Goal: Task Accomplishment & Management: Manage account settings

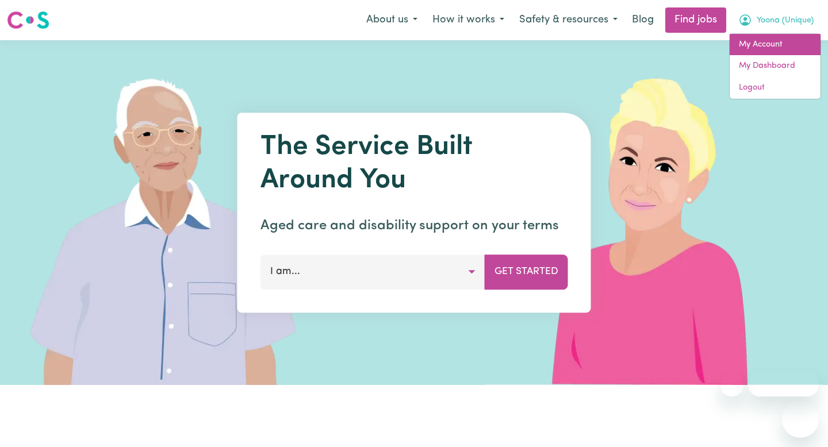
click at [753, 41] on link "My Account" at bounding box center [775, 45] width 91 height 22
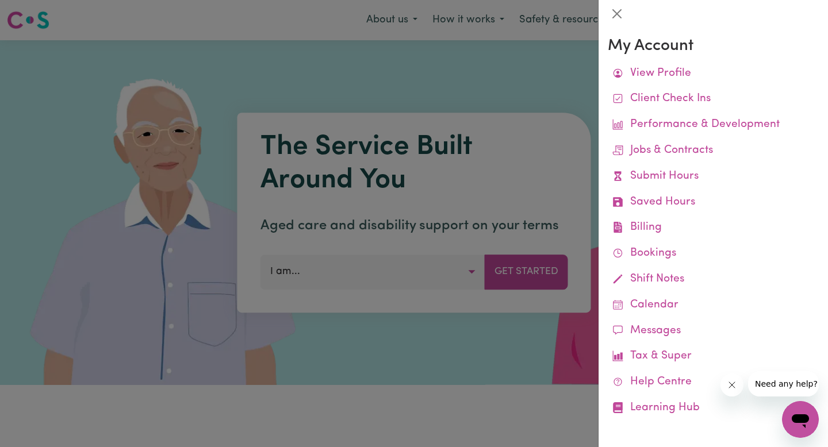
click at [615, 2] on div at bounding box center [713, 14] width 229 height 28
click at [615, 12] on button "Close" at bounding box center [617, 14] width 18 height 18
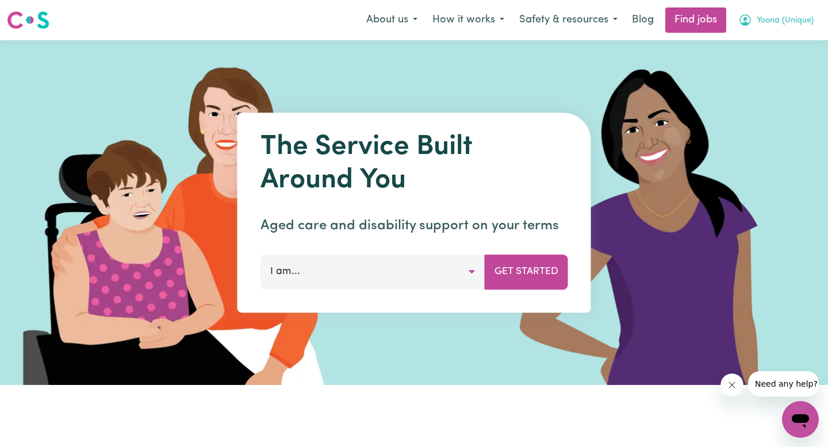
click at [793, 21] on span "Yoona (Unique)" at bounding box center [785, 20] width 57 height 13
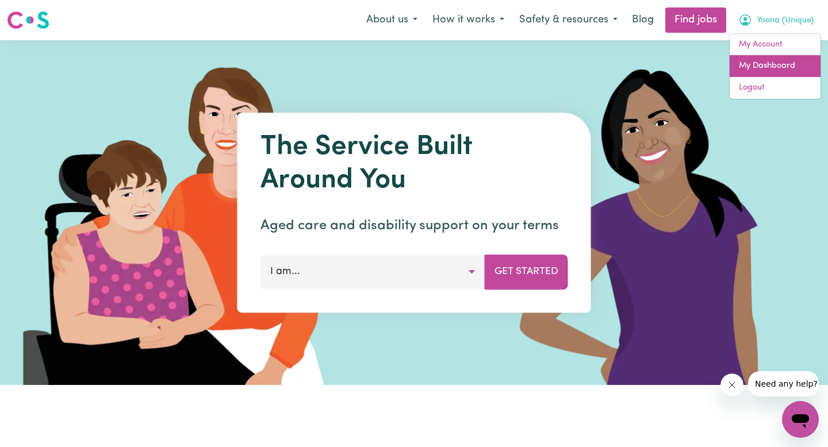
click at [754, 70] on link "My Dashboard" at bounding box center [775, 66] width 91 height 22
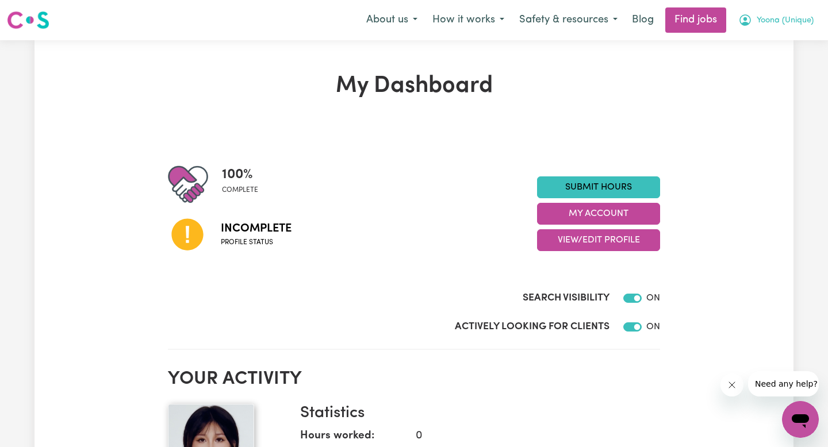
click at [776, 25] on span "Yoona (Unique)" at bounding box center [785, 20] width 57 height 13
click at [771, 45] on link "My Account" at bounding box center [775, 45] width 91 height 22
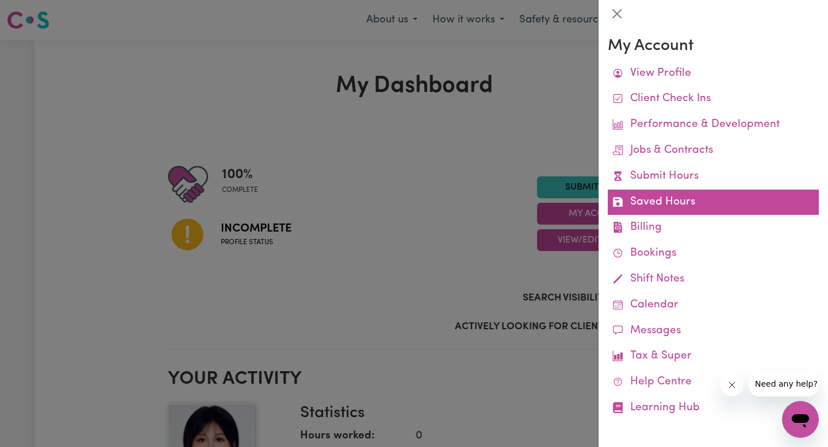
scroll to position [2, 0]
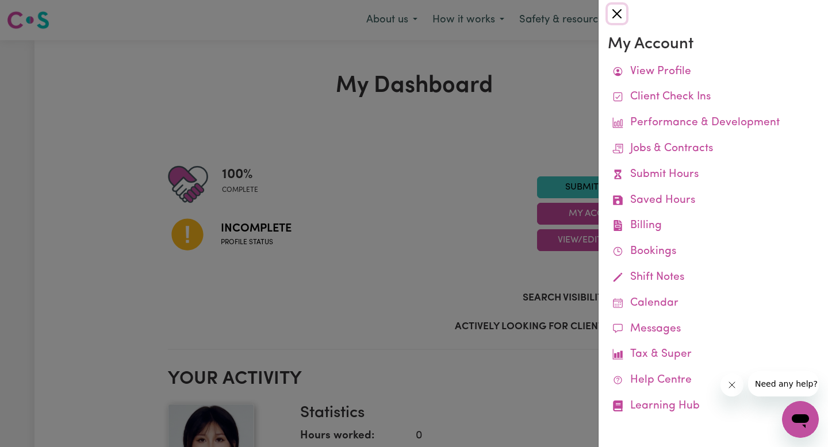
click at [622, 15] on button "Close" at bounding box center [617, 14] width 18 height 18
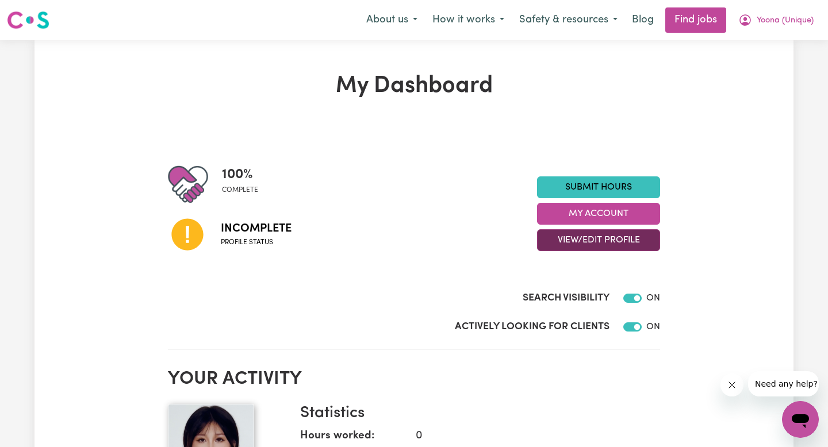
click at [591, 238] on button "View/Edit Profile" at bounding box center [598, 240] width 123 height 22
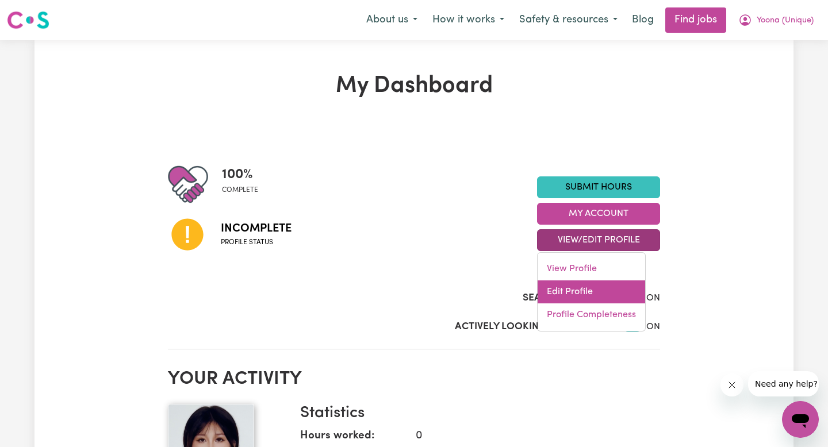
click at [585, 298] on link "Edit Profile" at bounding box center [592, 292] width 108 height 23
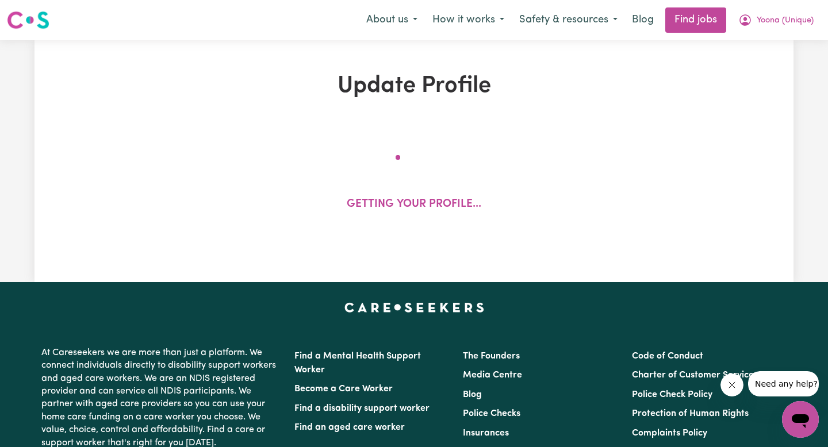
select select "[DEMOGRAPHIC_DATA]"
select select "[DEMOGRAPHIC_DATA] Work Visa"
select select "Studying a healthcare related degree or qualification"
select select "45"
select select "60"
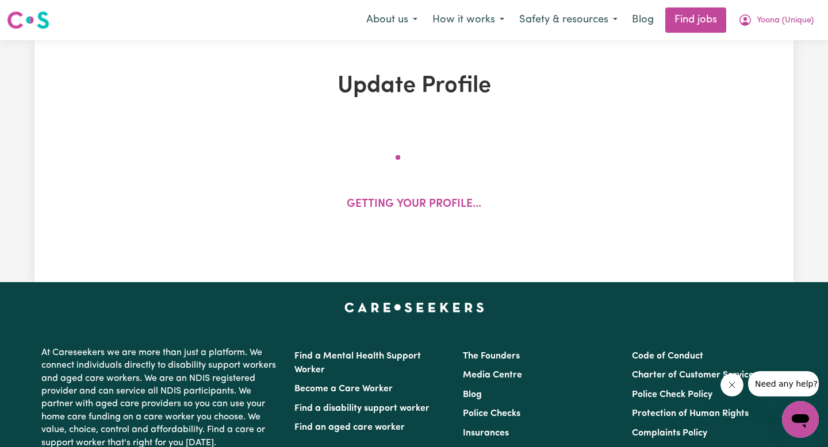
select select "80"
select select "130"
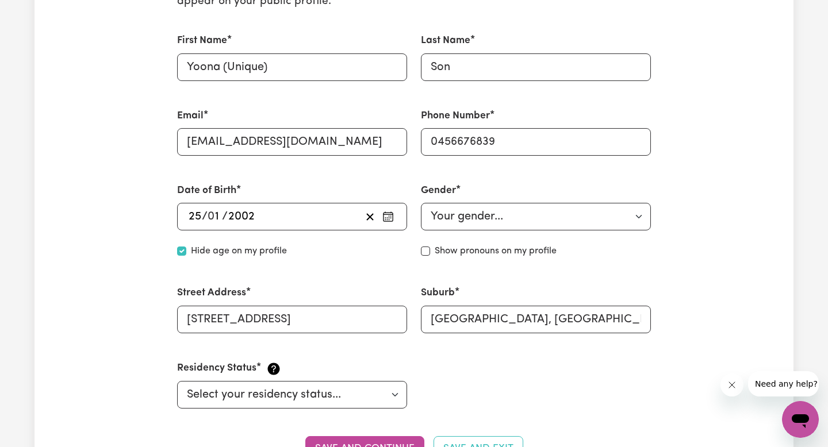
scroll to position [715, 0]
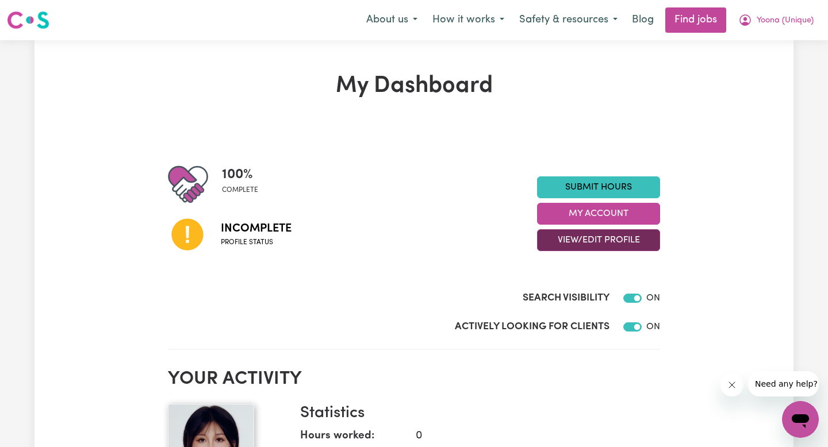
click at [586, 233] on button "View/Edit Profile" at bounding box center [598, 240] width 123 height 22
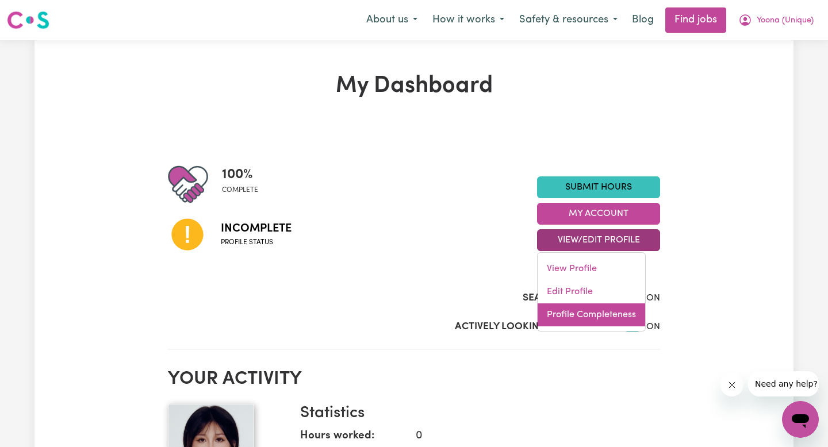
click at [566, 312] on link "Profile Completeness" at bounding box center [592, 315] width 108 height 23
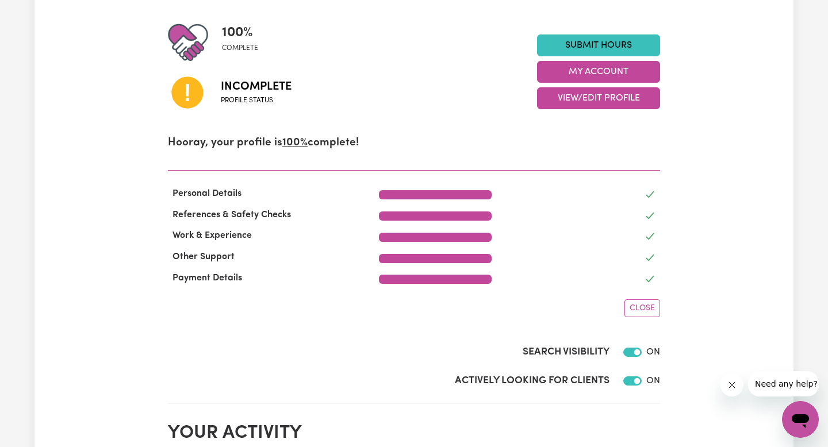
scroll to position [116, 0]
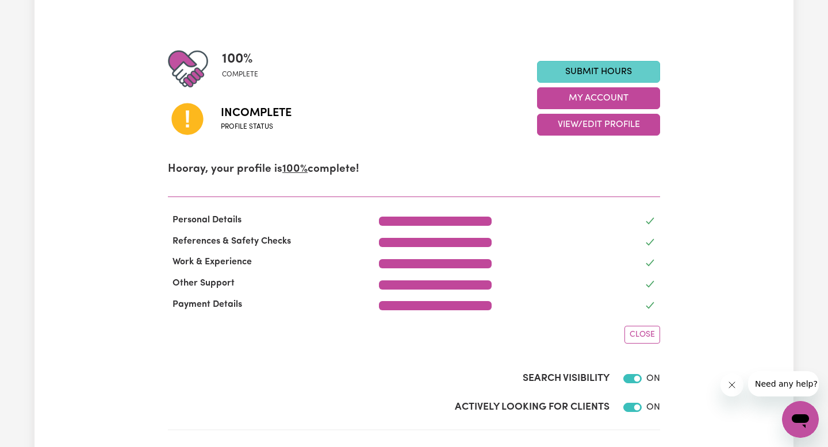
click at [568, 71] on link "Submit Hours" at bounding box center [598, 72] width 123 height 22
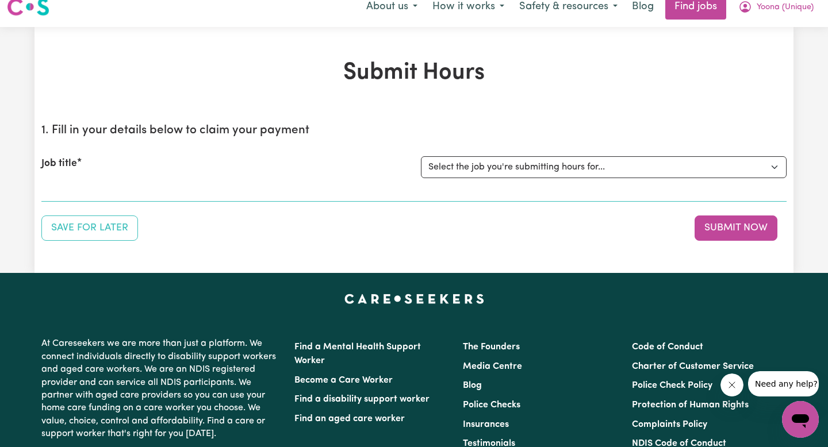
scroll to position [14, 0]
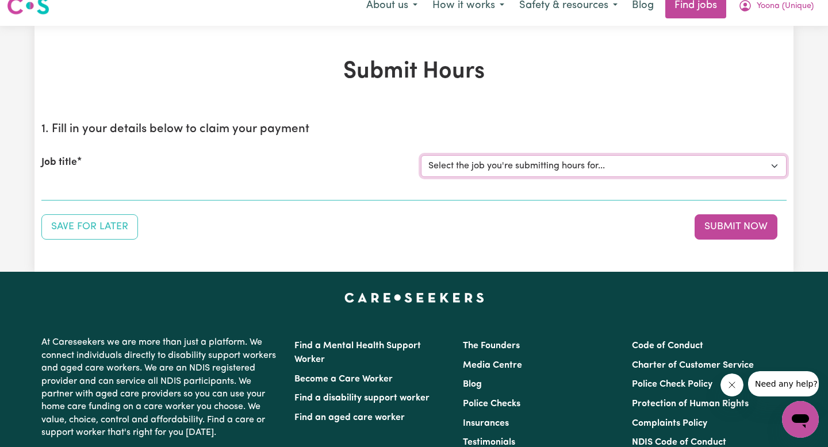
click at [531, 162] on select "Select the job you're submitting hours for..." at bounding box center [604, 166] width 366 height 22
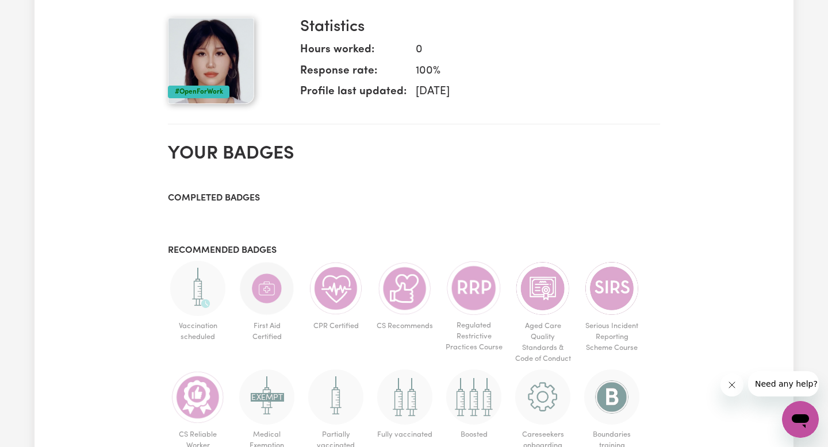
scroll to position [407, 0]
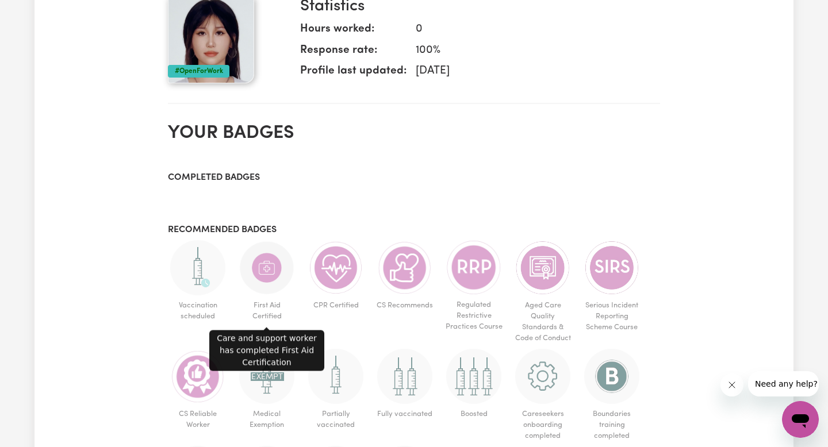
click at [267, 270] on img at bounding box center [266, 267] width 55 height 55
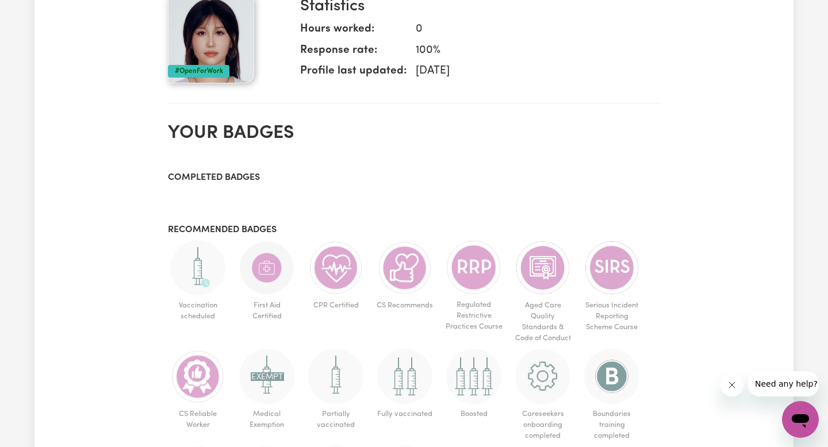
click at [267, 270] on img at bounding box center [266, 267] width 55 height 55
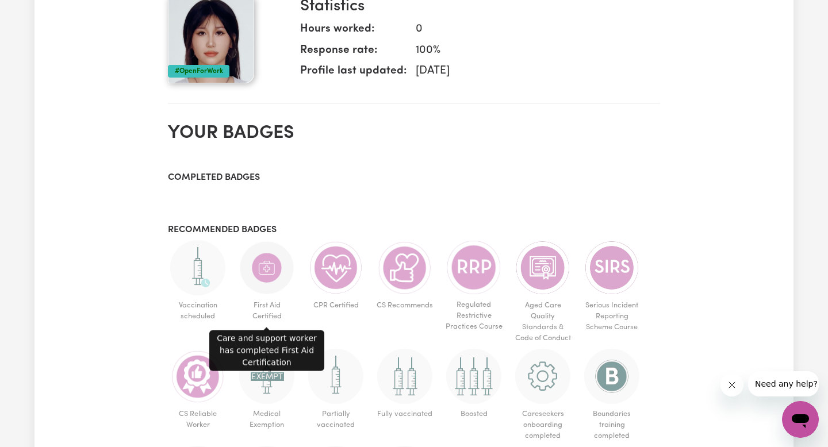
click at [267, 270] on img at bounding box center [266, 267] width 55 height 55
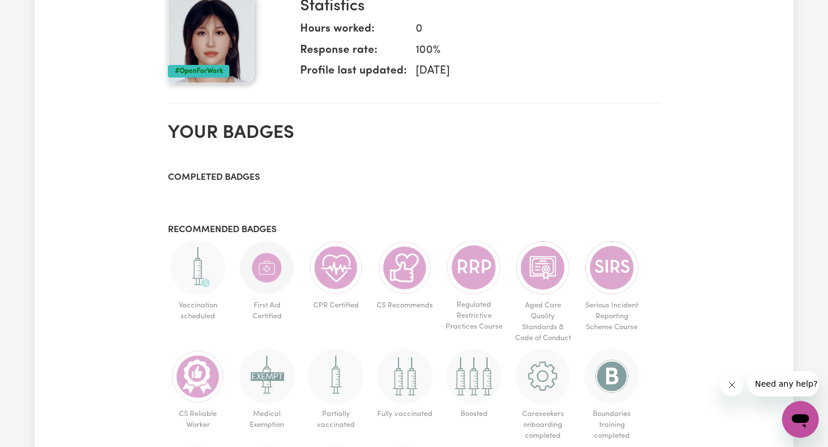
click at [267, 270] on img at bounding box center [266, 267] width 55 height 55
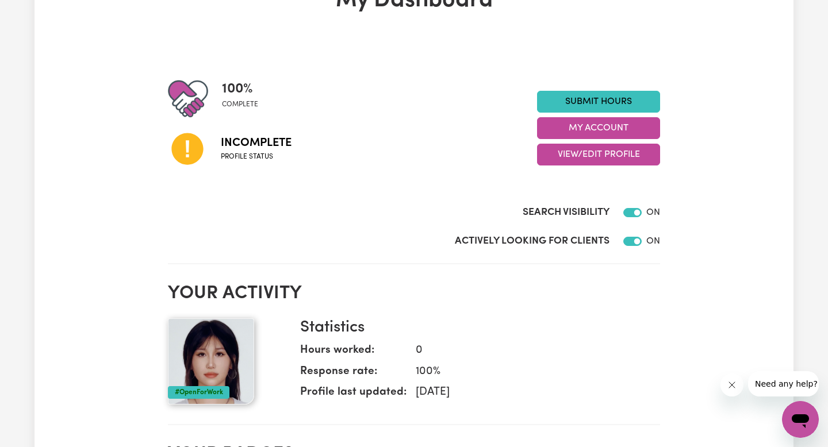
scroll to position [0, 0]
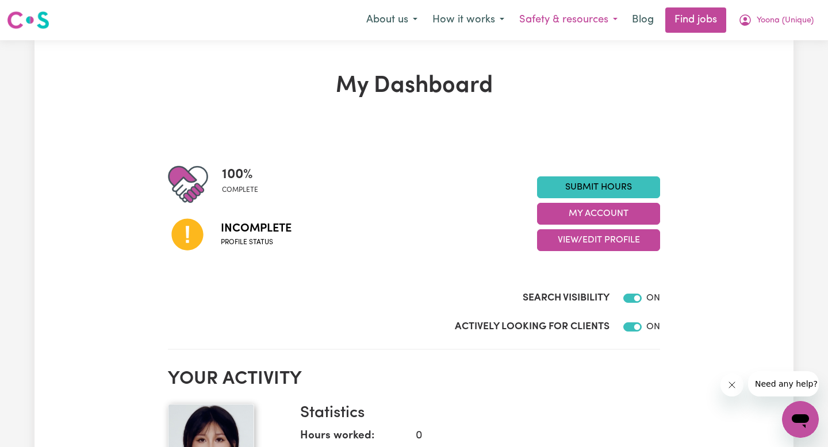
click at [586, 19] on button "Safety & resources" at bounding box center [568, 20] width 113 height 24
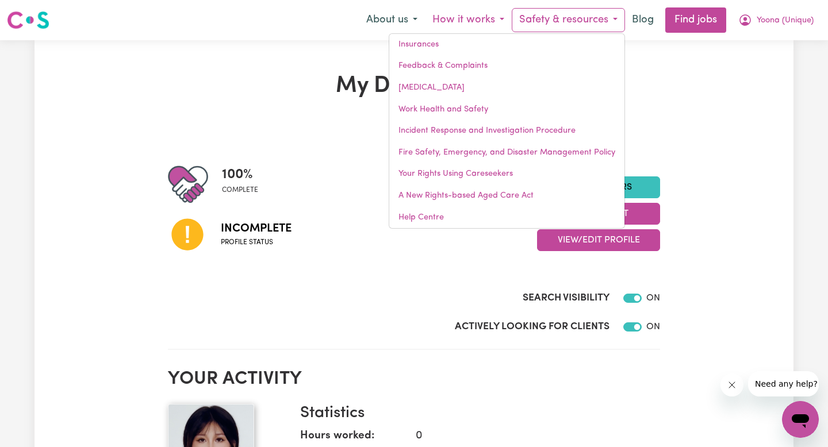
click at [469, 9] on button "How it works" at bounding box center [468, 20] width 87 height 24
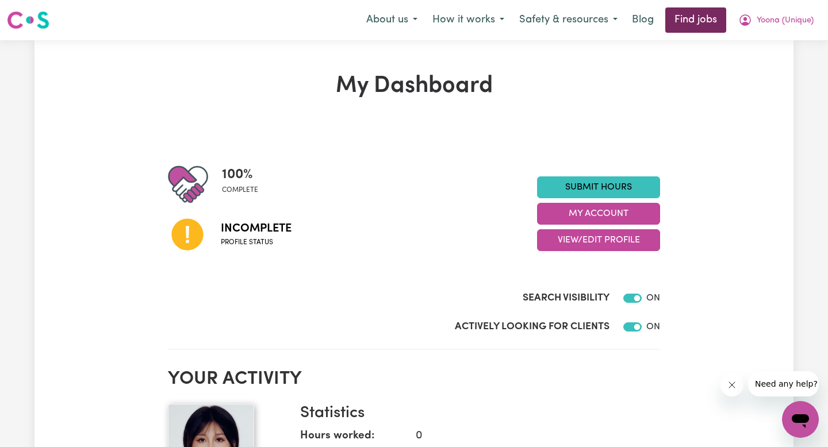
click at [710, 22] on link "Find jobs" at bounding box center [695, 19] width 61 height 25
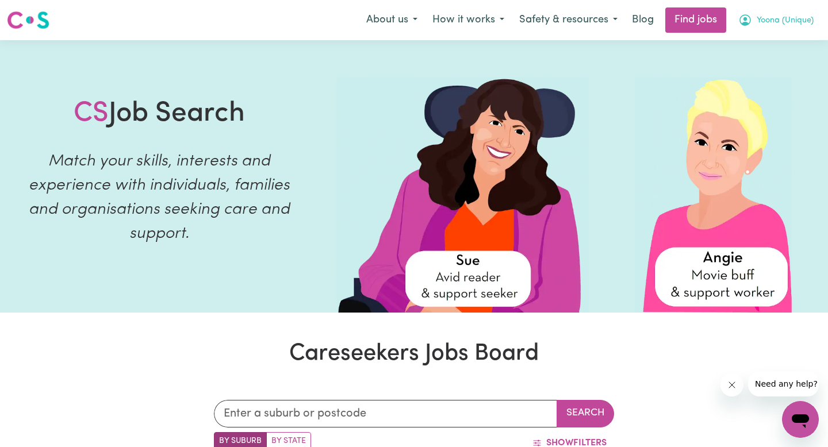
click at [764, 21] on span "Yoona (Unique)" at bounding box center [785, 20] width 57 height 13
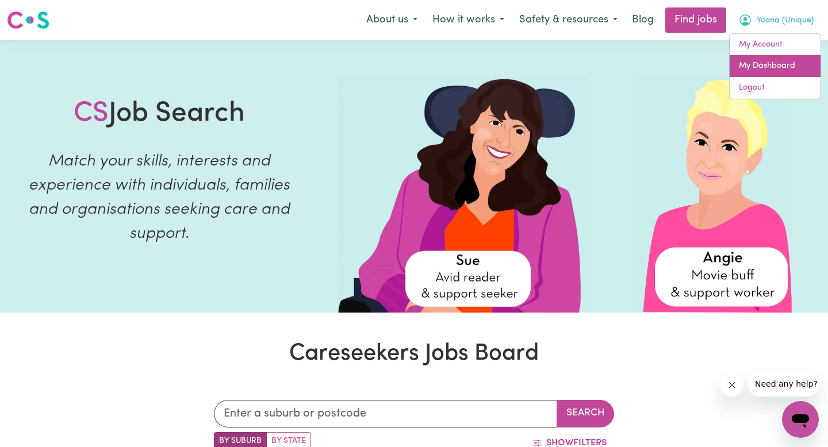
click at [750, 63] on link "My Dashboard" at bounding box center [775, 66] width 91 height 22
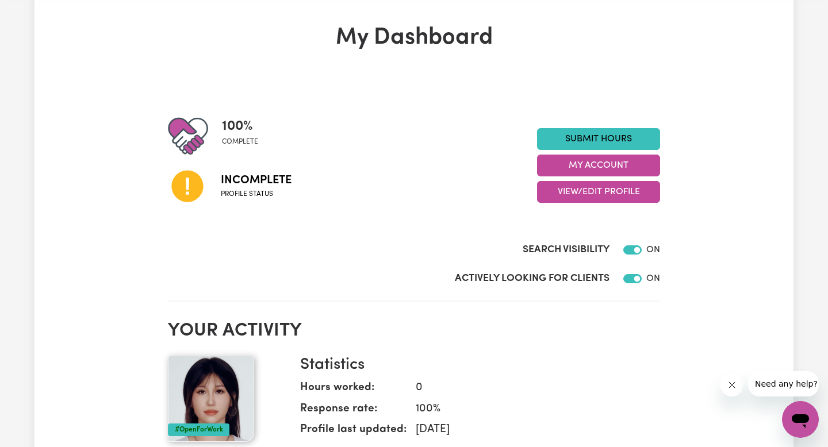
scroll to position [51, 0]
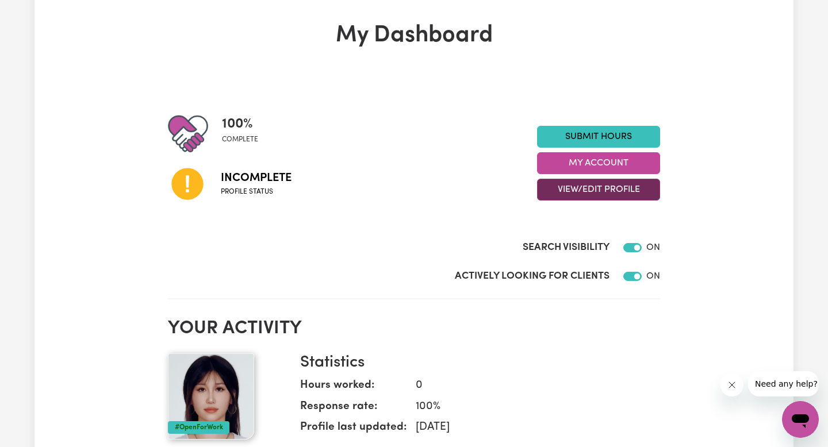
click at [622, 185] on button "View/Edit Profile" at bounding box center [598, 190] width 123 height 22
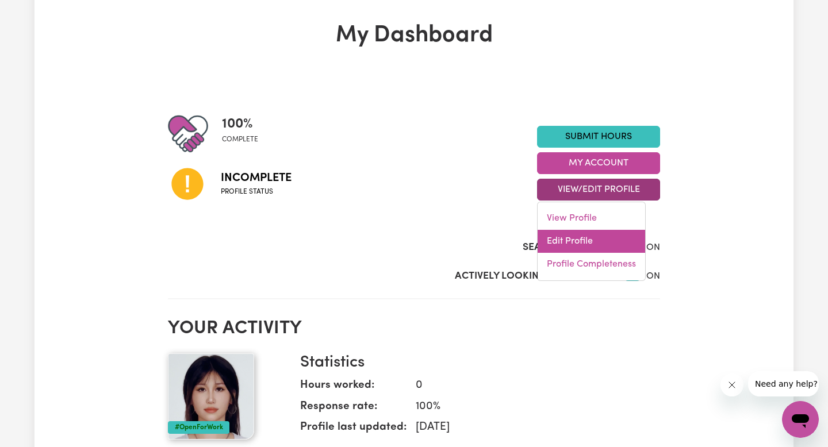
click at [589, 234] on link "Edit Profile" at bounding box center [592, 241] width 108 height 23
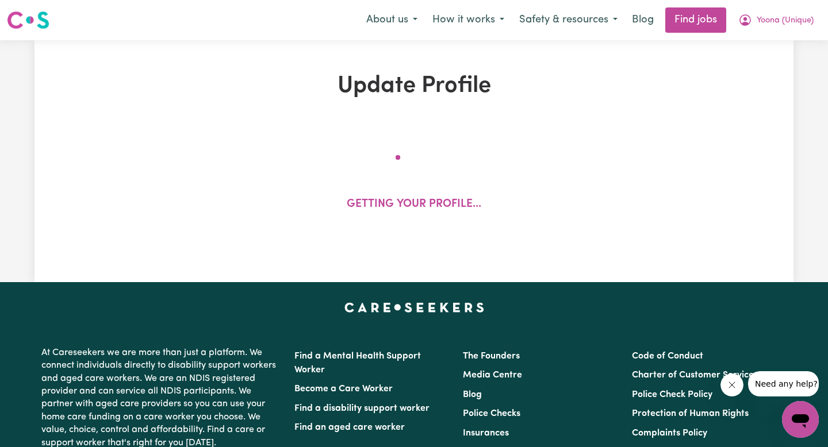
select select "[DEMOGRAPHIC_DATA]"
select select "[DEMOGRAPHIC_DATA] Work Visa"
select select "Studying a healthcare related degree or qualification"
select select "45"
select select "60"
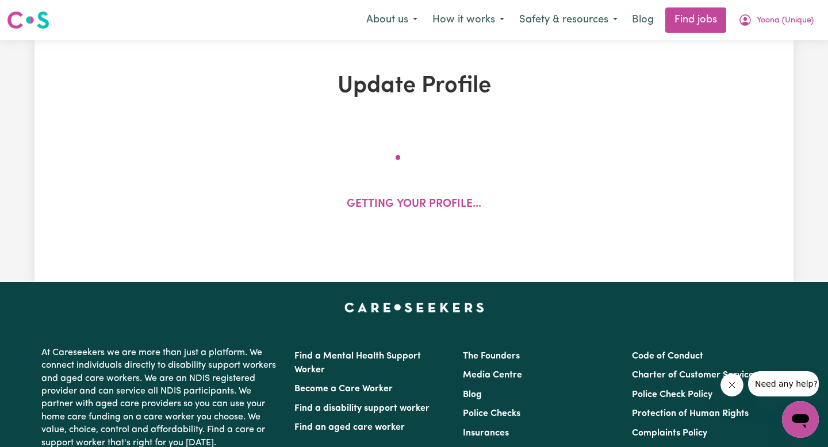
select select "80"
select select "130"
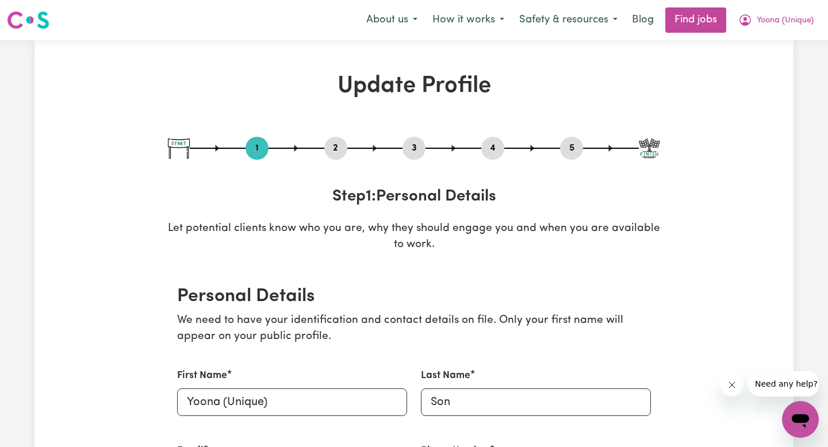
scroll to position [5, 0]
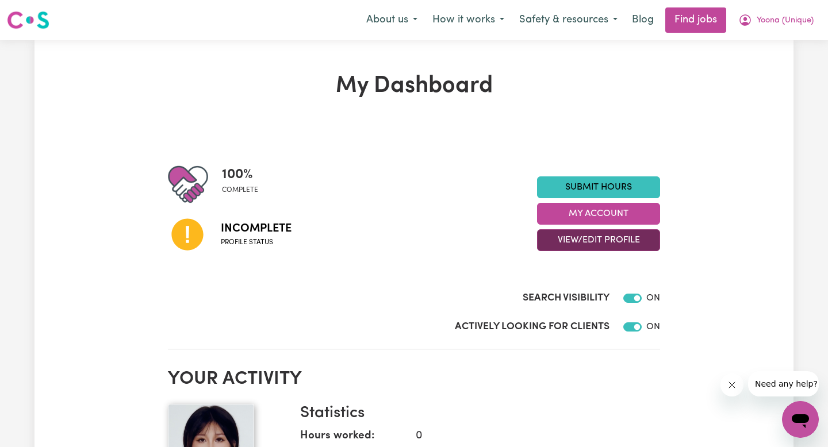
click at [590, 229] on button "View/Edit Profile" at bounding box center [598, 240] width 123 height 22
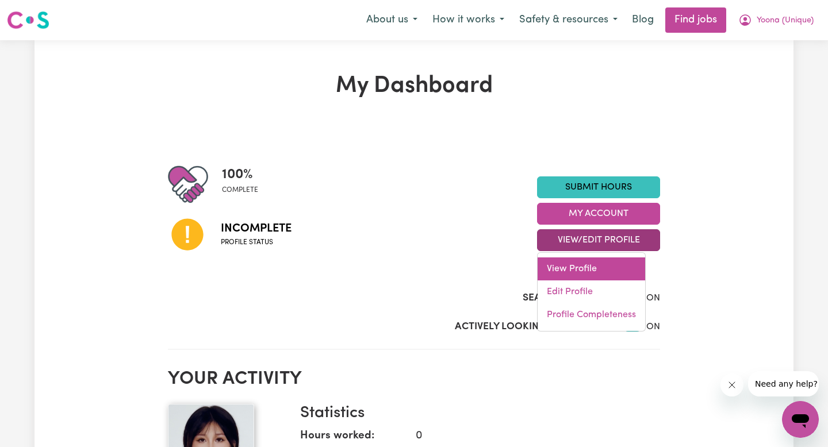
click at [589, 266] on link "View Profile" at bounding box center [592, 269] width 108 height 23
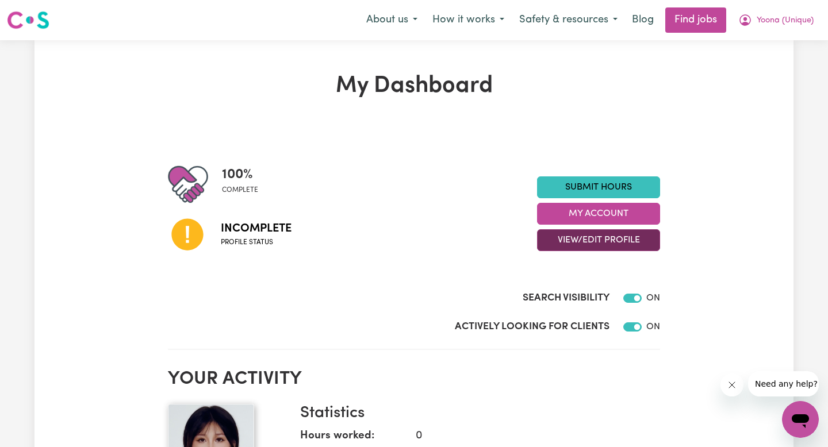
click at [570, 247] on button "View/Edit Profile" at bounding box center [598, 240] width 123 height 22
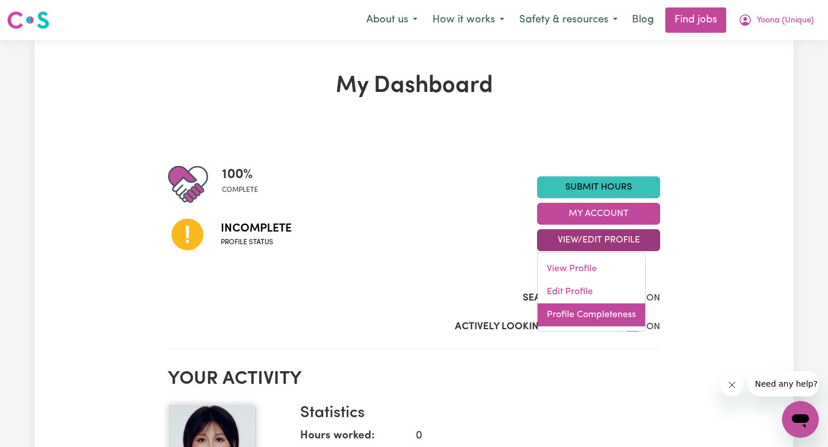
click at [574, 316] on link "Profile Completeness" at bounding box center [592, 315] width 108 height 23
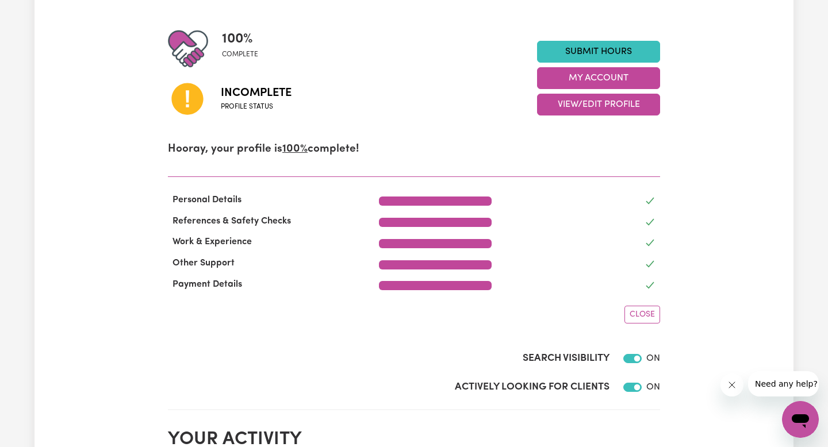
scroll to position [137, 0]
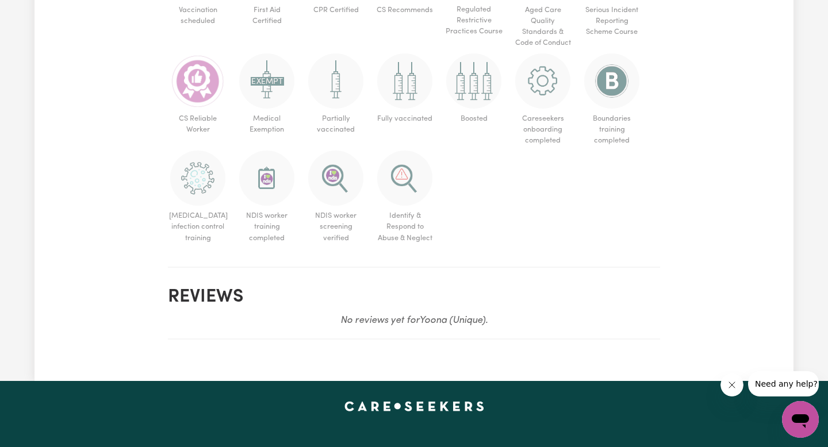
scroll to position [676, 0]
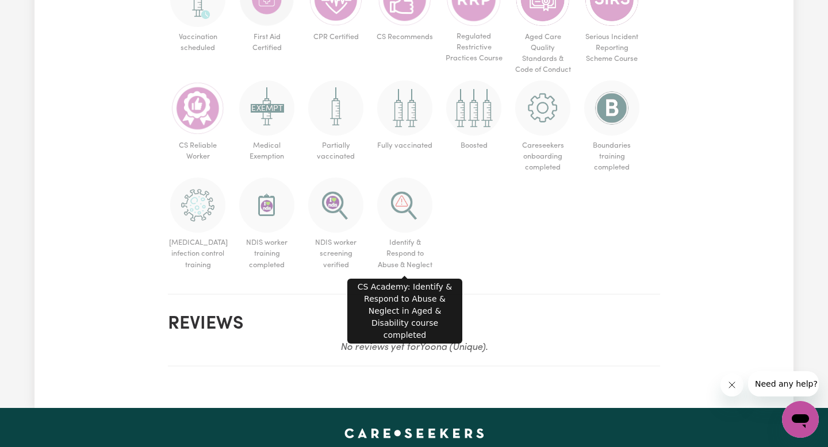
click at [404, 229] on img at bounding box center [404, 205] width 55 height 55
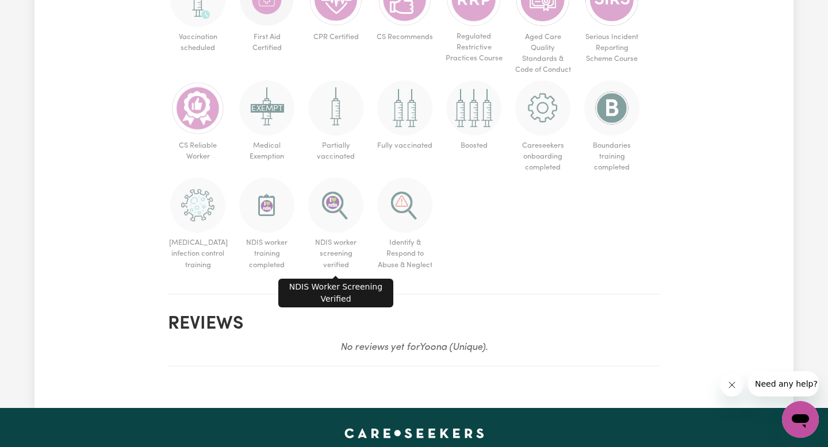
click at [332, 235] on span "NDIS worker screening verified" at bounding box center [336, 254] width 60 height 43
click at [332, 217] on img at bounding box center [335, 205] width 55 height 55
click at [267, 229] on img at bounding box center [266, 205] width 55 height 55
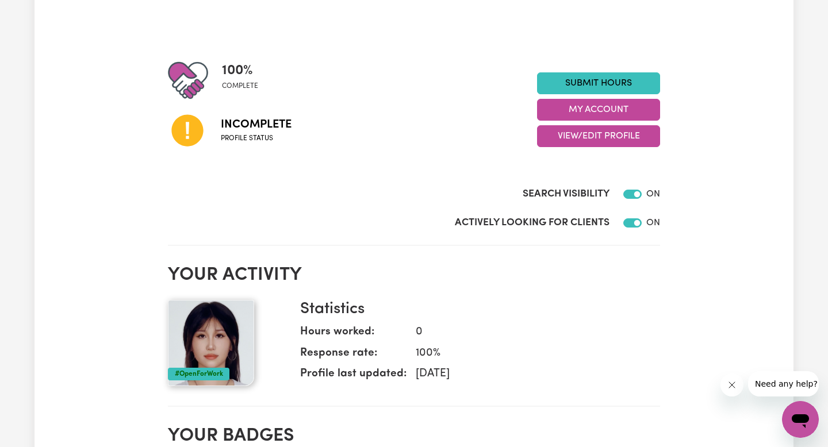
scroll to position [26, 0]
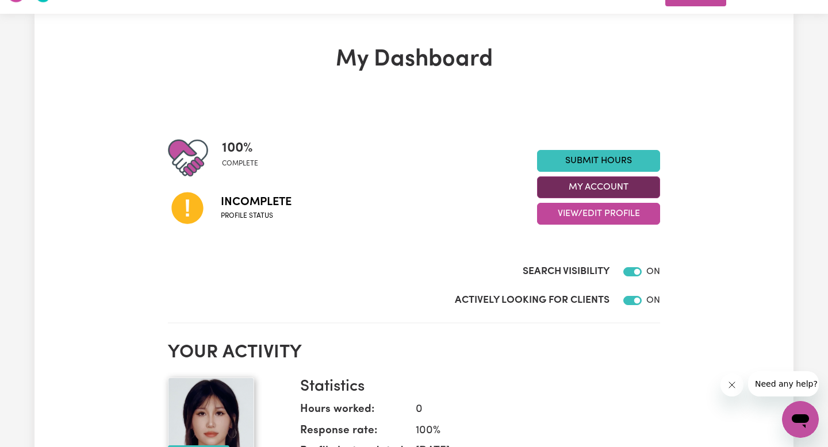
click at [568, 191] on button "My Account" at bounding box center [598, 188] width 123 height 22
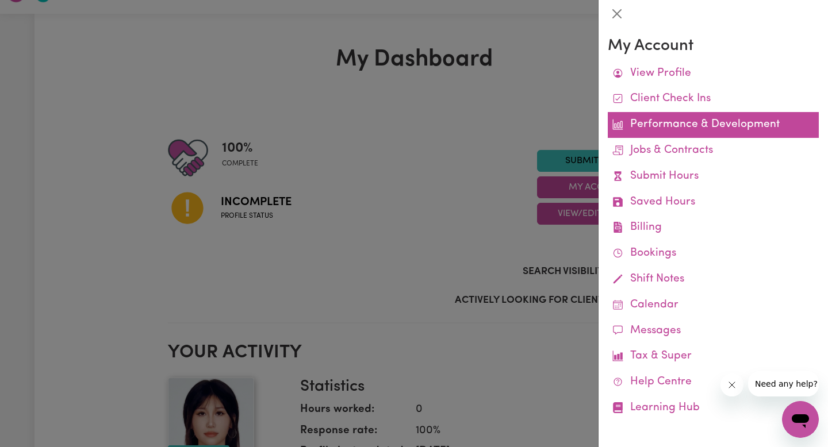
scroll to position [2, 0]
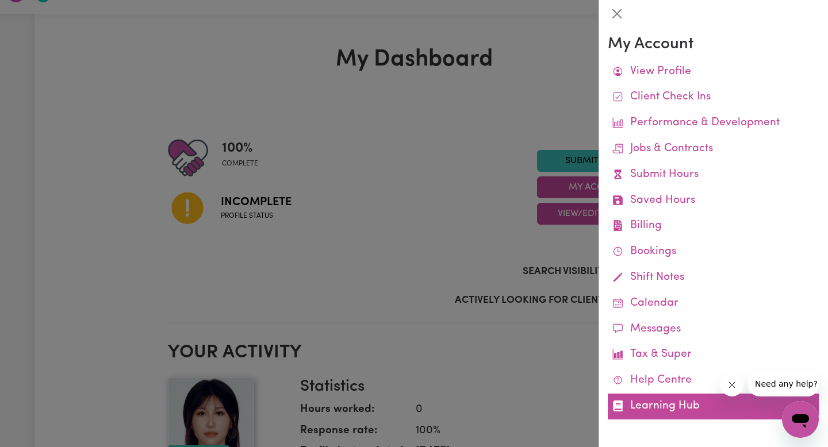
click at [668, 413] on link "Learning Hub" at bounding box center [713, 407] width 211 height 26
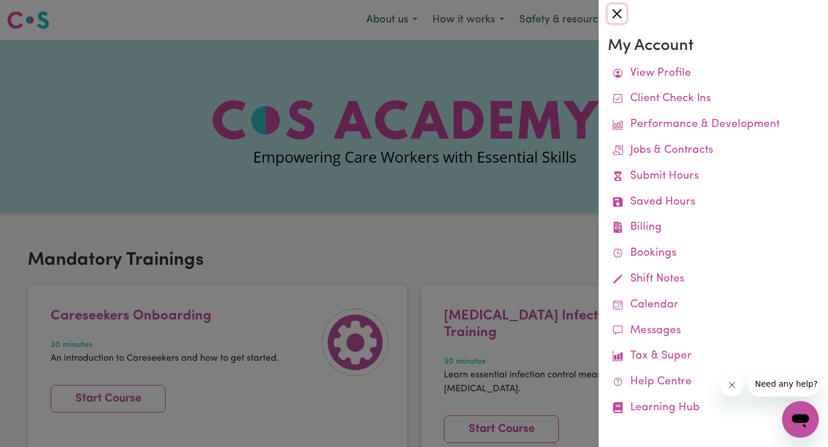
click at [615, 7] on button "Close" at bounding box center [617, 14] width 18 height 18
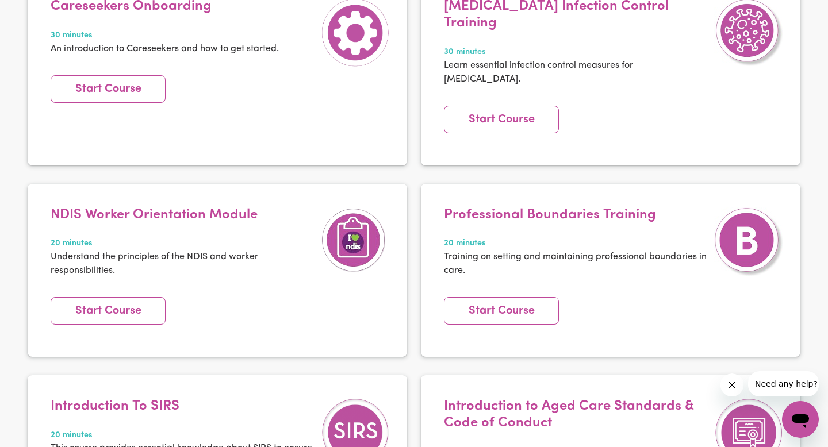
scroll to position [377, 0]
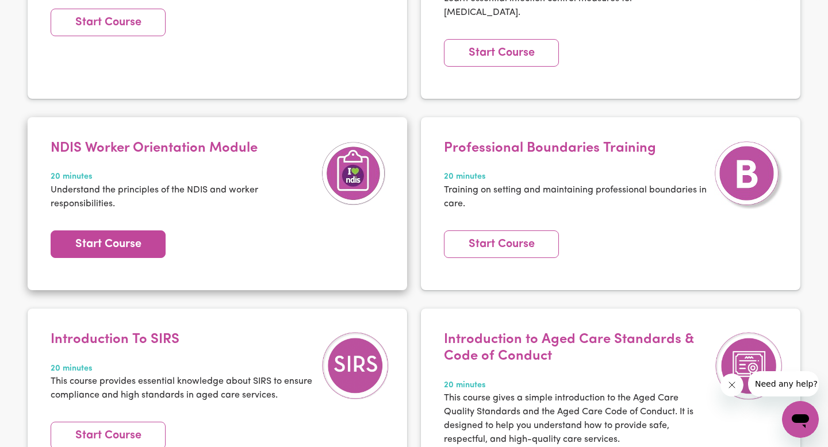
click at [114, 231] on link "Start Course" at bounding box center [108, 245] width 115 height 28
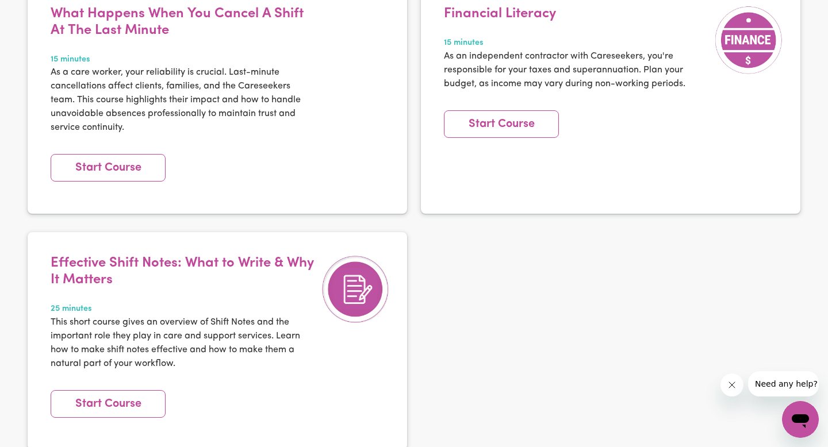
scroll to position [2186, 0]
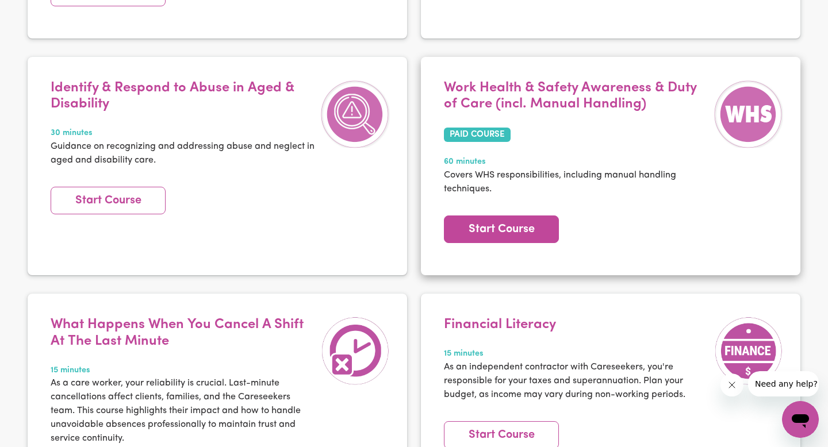
click at [529, 216] on link "Start Course" at bounding box center [501, 230] width 115 height 28
